Goal: Information Seeking & Learning: Learn about a topic

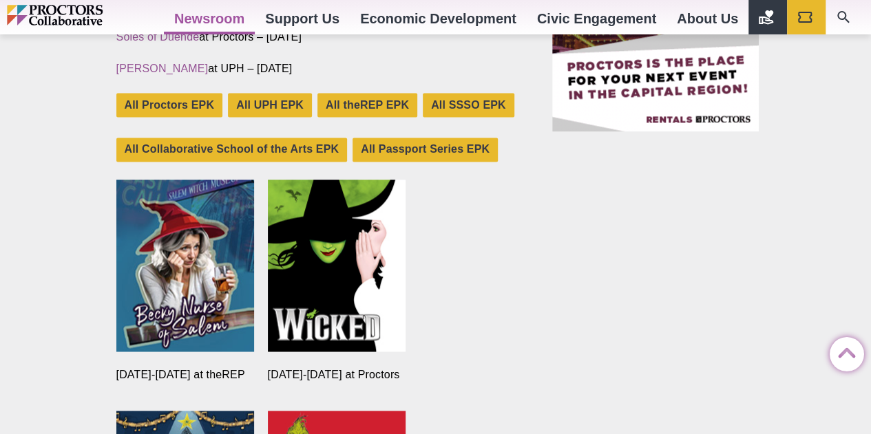
scroll to position [964, 0]
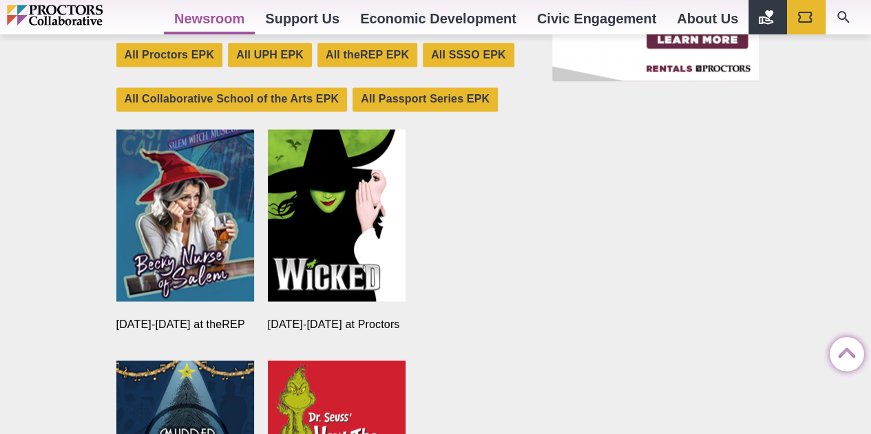
click at [170, 241] on img at bounding box center [185, 215] width 138 height 172
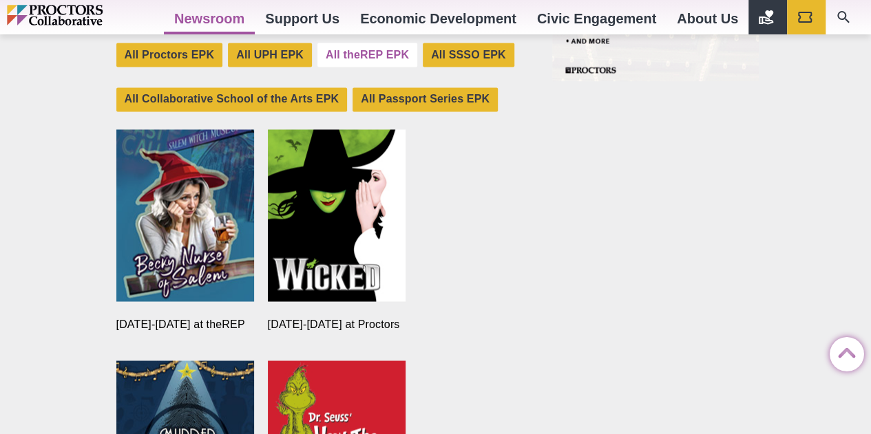
click at [376, 52] on link "All theREP EPK" at bounding box center [367, 55] width 100 height 24
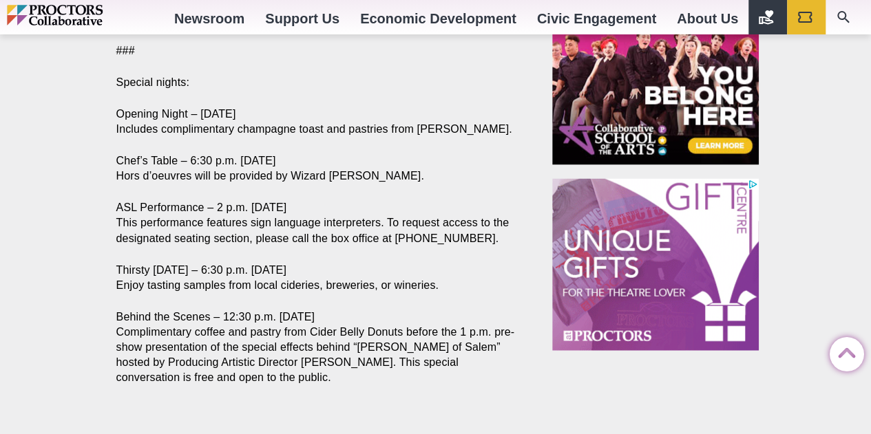
scroll to position [1101, 0]
